Goal: Navigation & Orientation: Find specific page/section

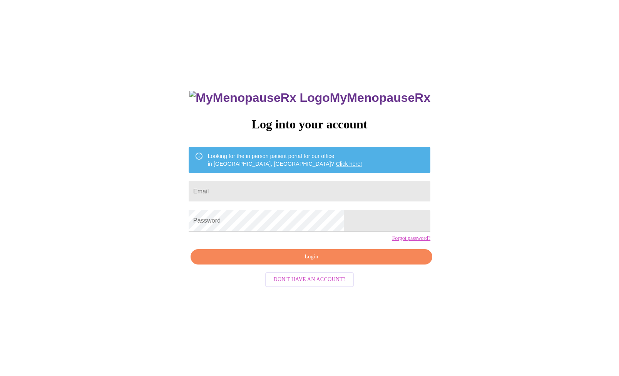
click at [341, 197] on input "Email" at bounding box center [310, 192] width 242 height 22
type input "[EMAIL_ADDRESS][DOMAIN_NAME]"
click at [336, 261] on div "MyMenopauseRx Log into your account Looking for the in person patient portal fo…" at bounding box center [309, 267] width 257 height 376
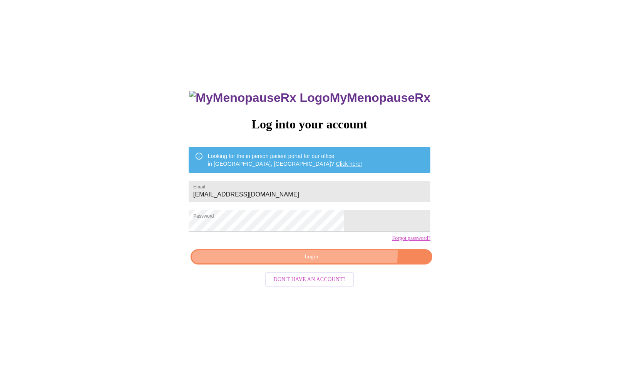
click at [337, 262] on span "Login" at bounding box center [311, 257] width 224 height 10
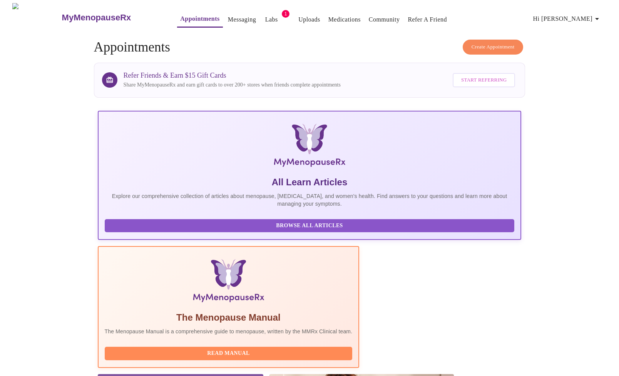
click at [263, 25] on div "MyMenopauseRx Appointments Messaging Labs 1 Uploads Medications Community Refer…" at bounding box center [309, 17] width 613 height 29
click at [262, 20] on span "Labs" at bounding box center [271, 19] width 18 height 11
click at [265, 17] on link "Labs" at bounding box center [271, 19] width 13 height 11
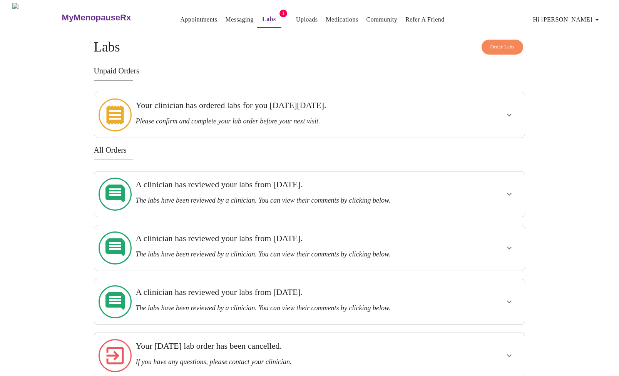
click at [254, 110] on h3 "Your clinician has ordered labs for you [DATE][DATE]." at bounding box center [288, 105] width 306 height 10
click at [512, 110] on icon "show more" at bounding box center [508, 114] width 9 height 9
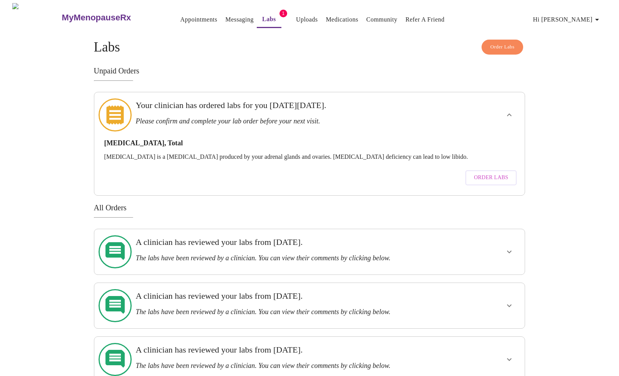
click at [225, 17] on link "Messaging" at bounding box center [239, 19] width 28 height 11
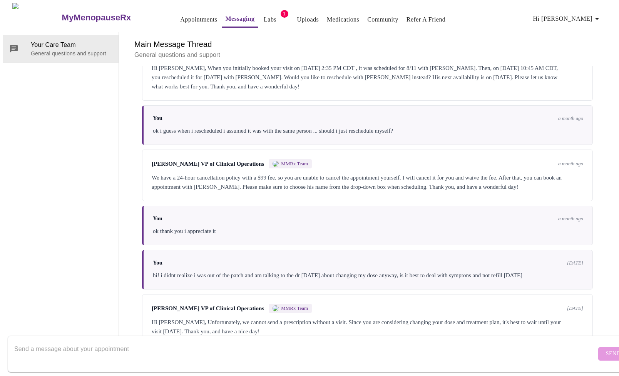
scroll to position [1293, 0]
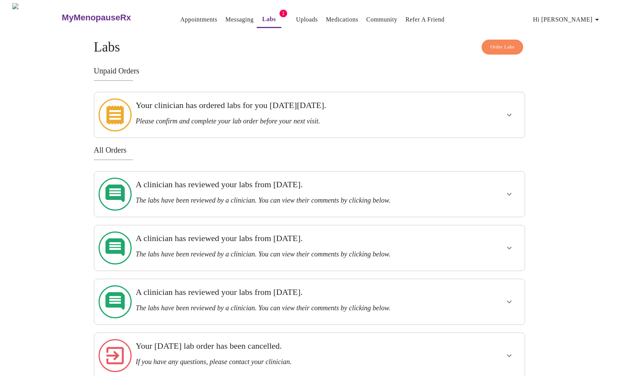
click at [305, 14] on button "Uploads" at bounding box center [307, 19] width 28 height 15
click at [333, 18] on link "Medications" at bounding box center [342, 19] width 32 height 11
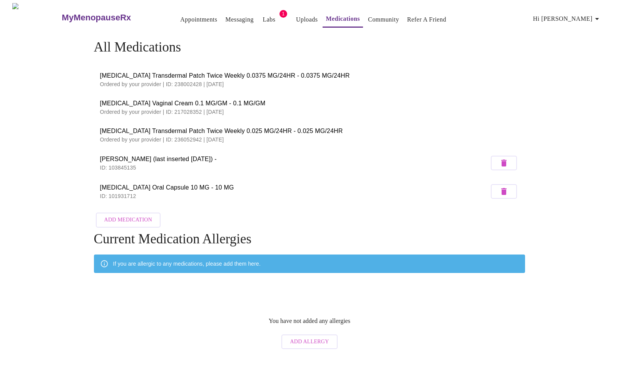
click at [381, 20] on link "Community" at bounding box center [383, 19] width 31 height 11
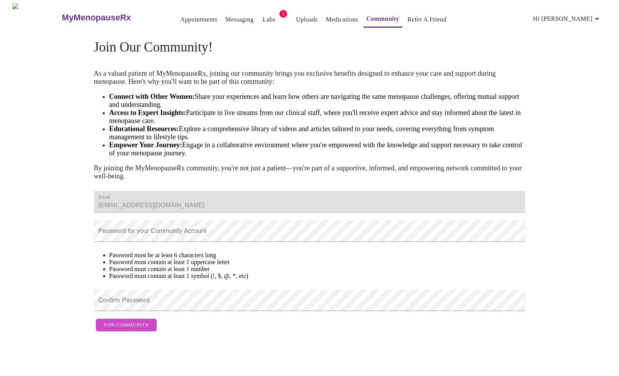
click at [409, 21] on link "Refer a Friend" at bounding box center [426, 19] width 39 height 11
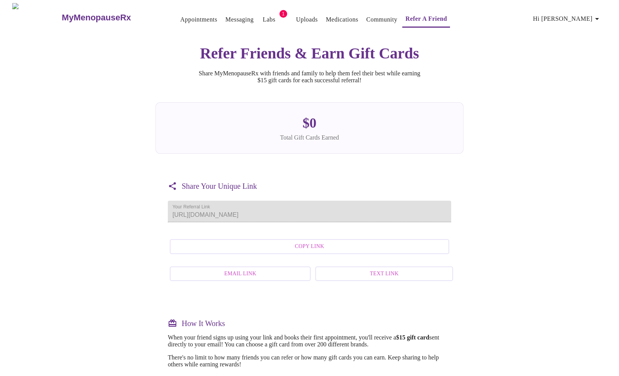
click at [234, 16] on link "Messaging" at bounding box center [239, 19] width 28 height 11
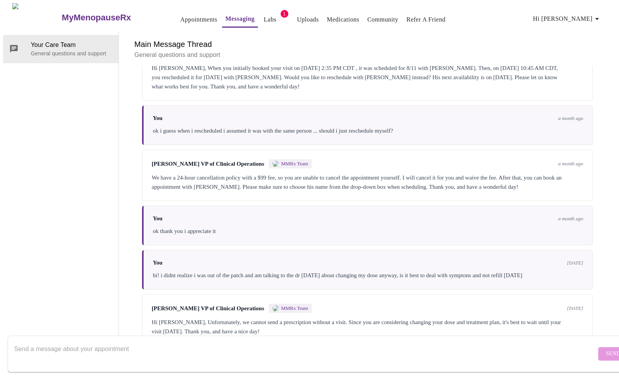
scroll to position [1293, 0]
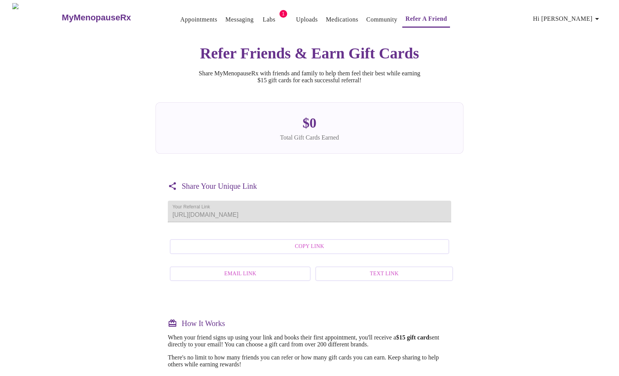
click at [262, 21] on link "Labs" at bounding box center [268, 19] width 13 height 11
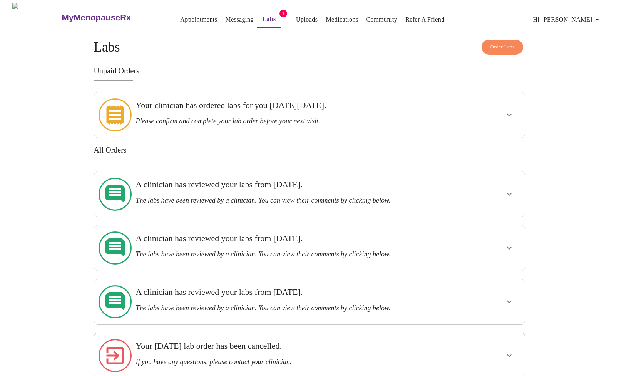
click at [188, 14] on link "Appointments" at bounding box center [198, 19] width 37 height 11
